Goal: Transaction & Acquisition: Purchase product/service

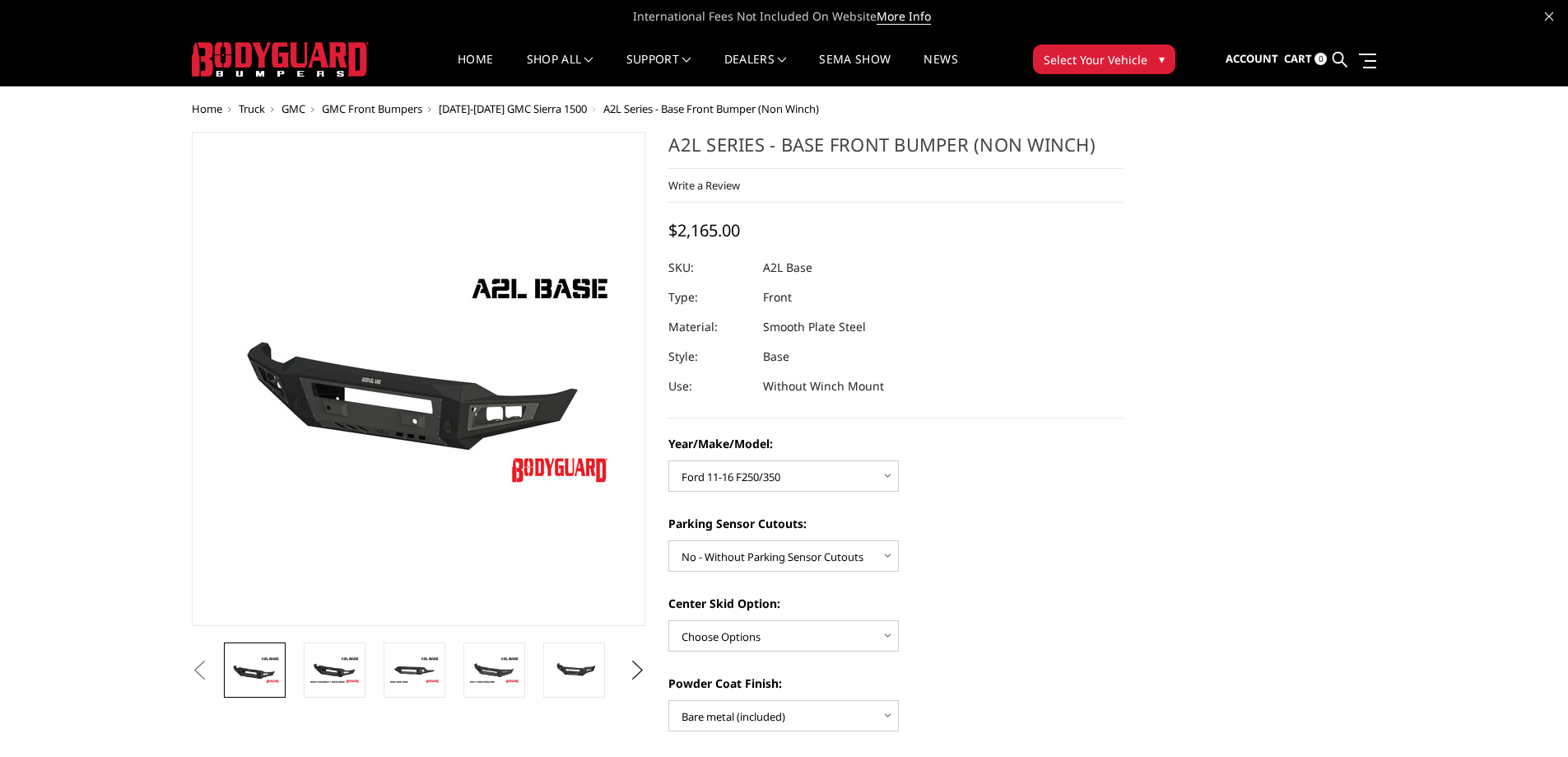
select select "4336"
select select "4329"
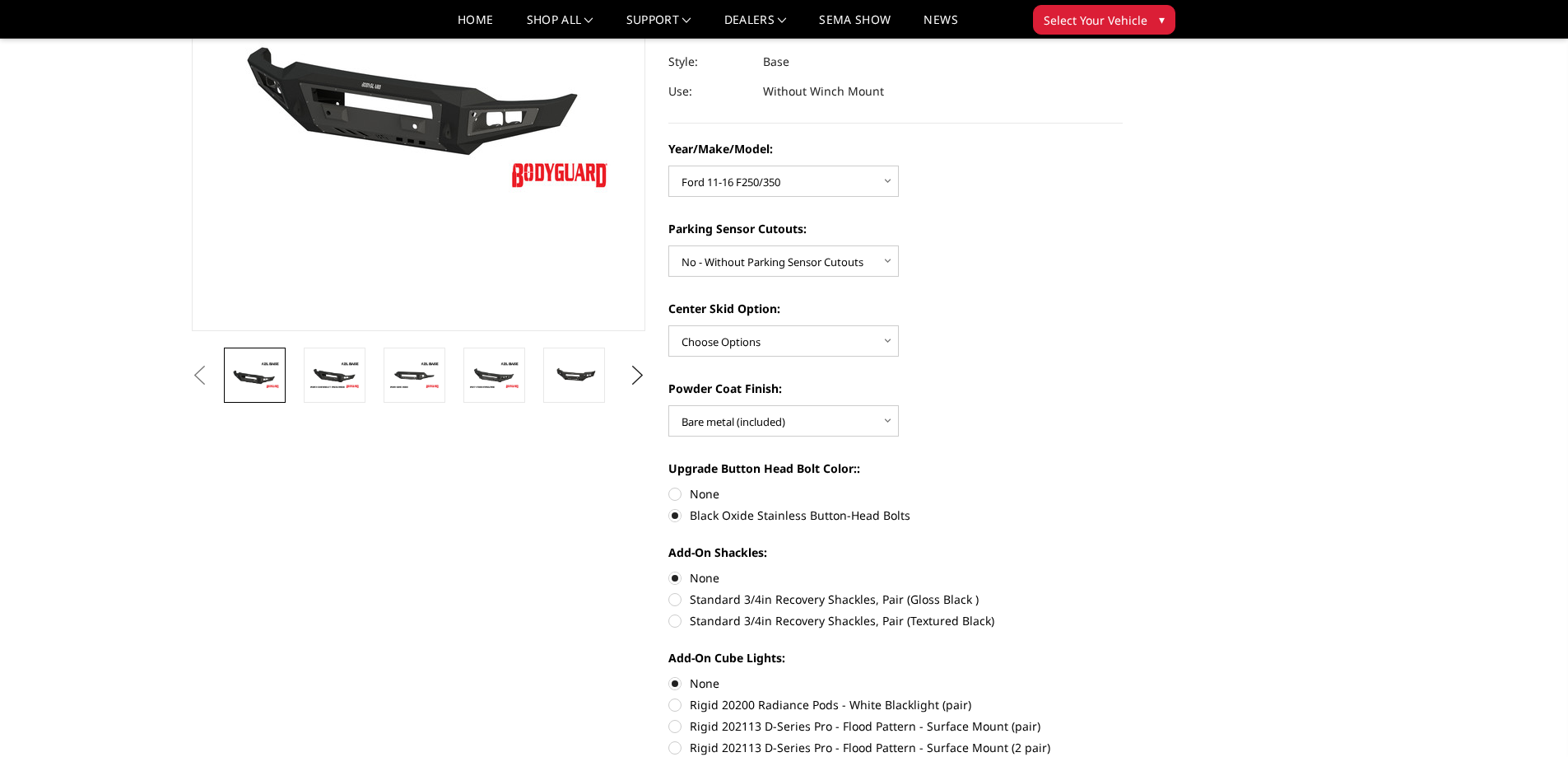
scroll to position [247, 0]
click at [888, 419] on select "Choose Options Bare metal (included) Texture Black Powder Coat" at bounding box center [784, 420] width 231 height 31
select select "4286"
click at [669, 405] on select "Choose Options Bare metal (included) Texture Black Powder Coat" at bounding box center [784, 420] width 231 height 31
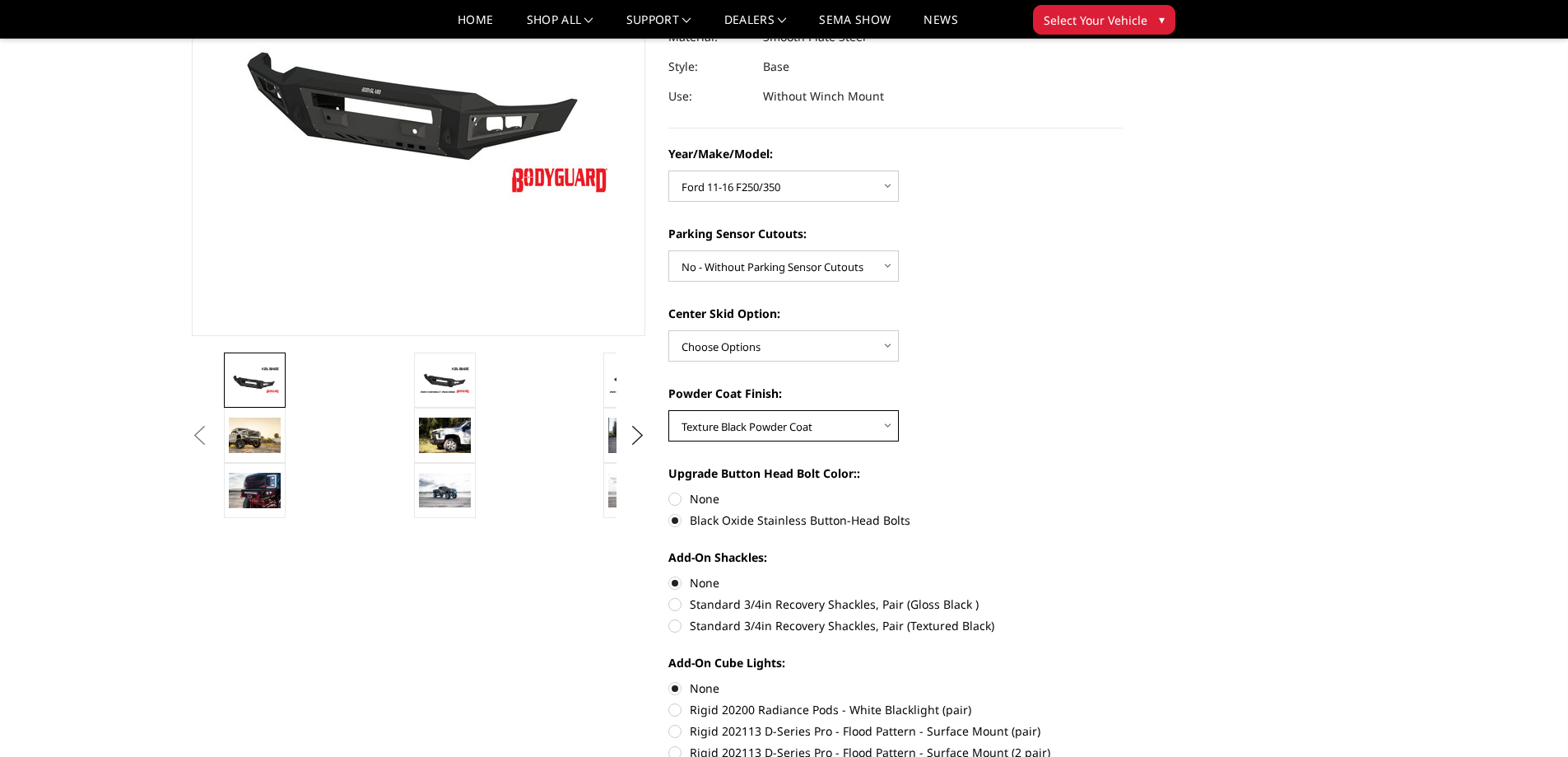
scroll to position [412, 0]
